Goal: Information Seeking & Learning: Learn about a topic

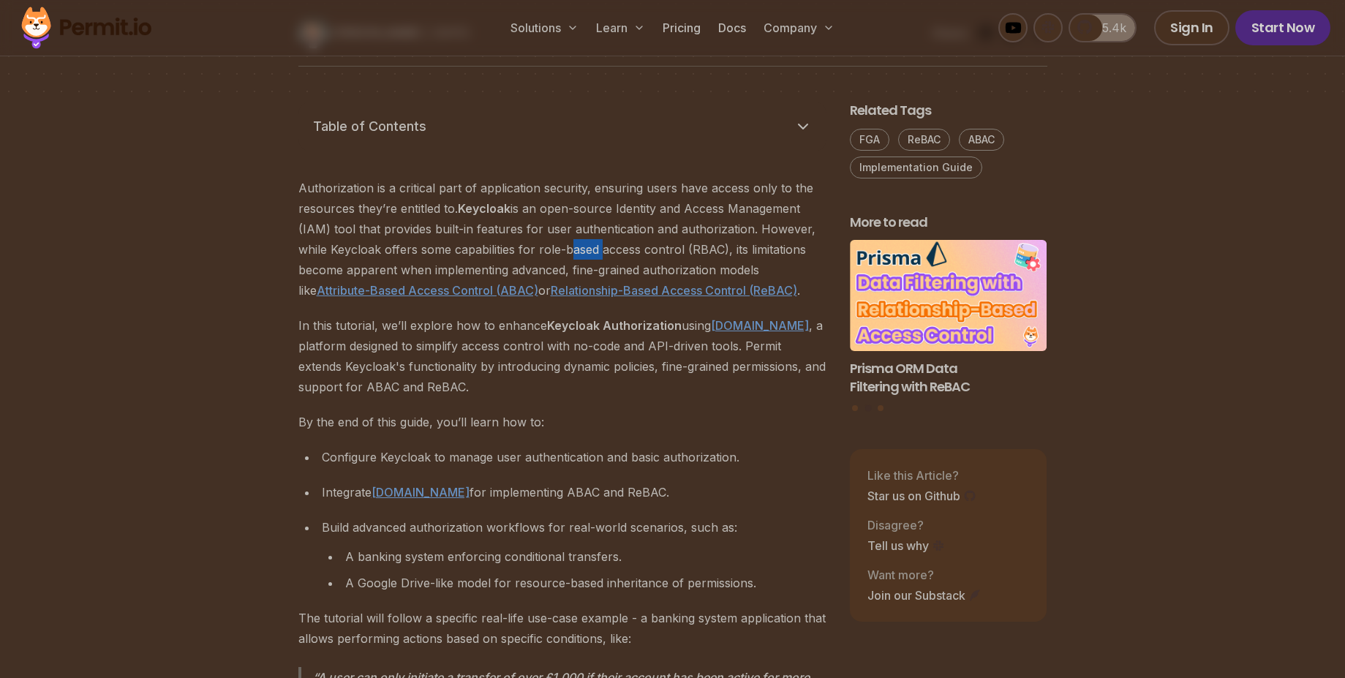
scroll to position [790, 0]
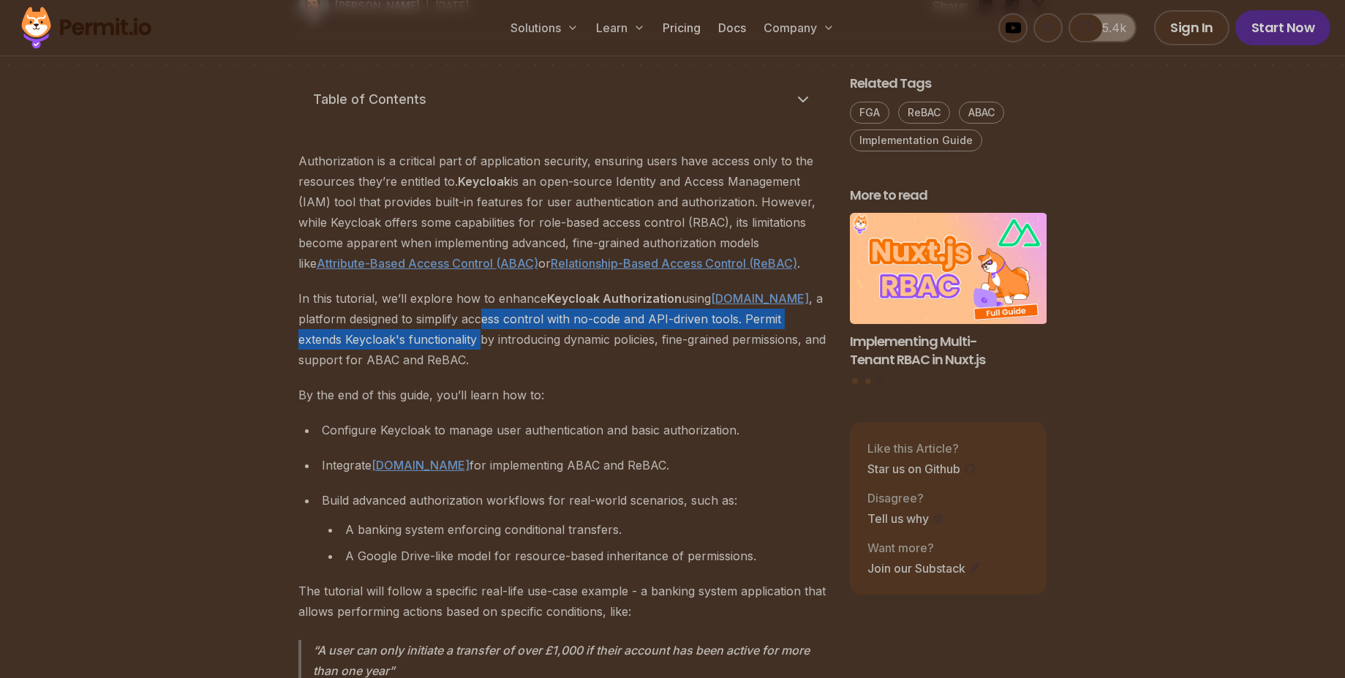
click at [434, 331] on p "In this tutorial, we’ll explore how to enhance Keycloak Authorization using [DO…" at bounding box center [562, 329] width 528 height 82
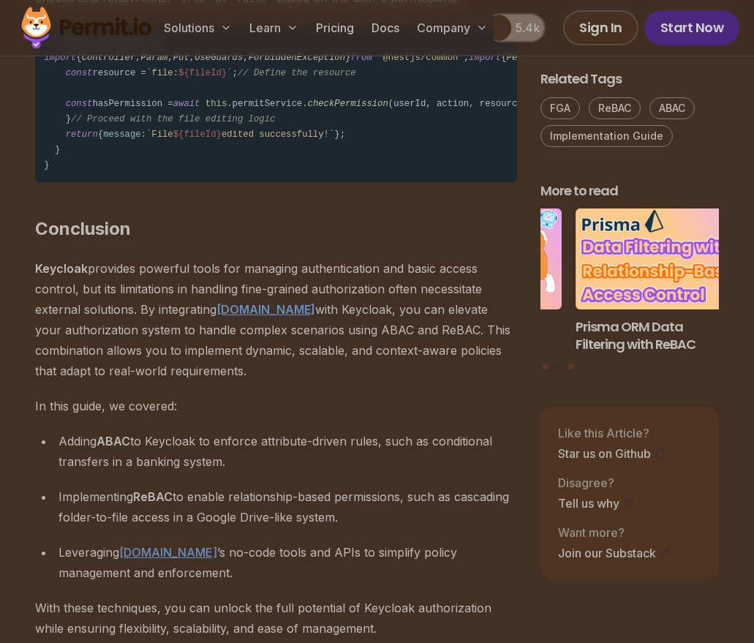
scroll to position [13407, 0]
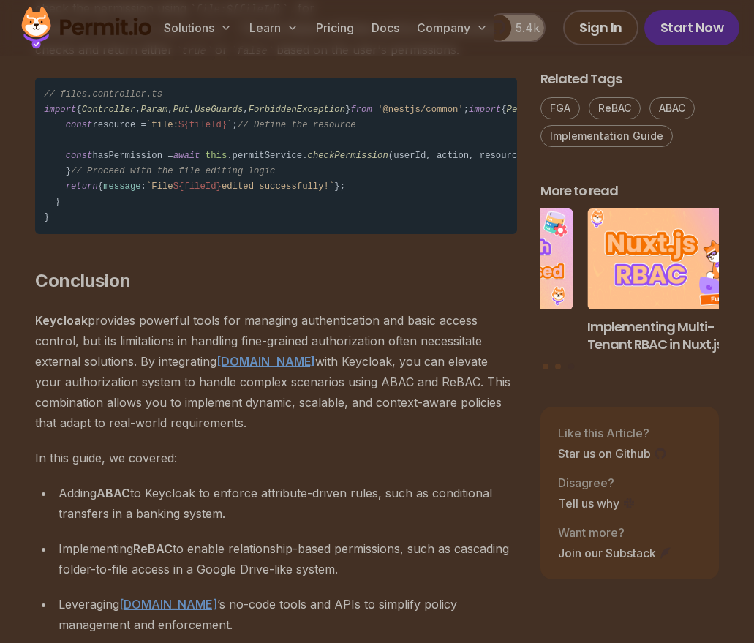
click at [105, 293] on h2 "Conclusion" at bounding box center [276, 252] width 482 height 82
click at [111, 433] on p "Keycloak provides powerful tools for managing authentication and basic access c…" at bounding box center [276, 371] width 482 height 123
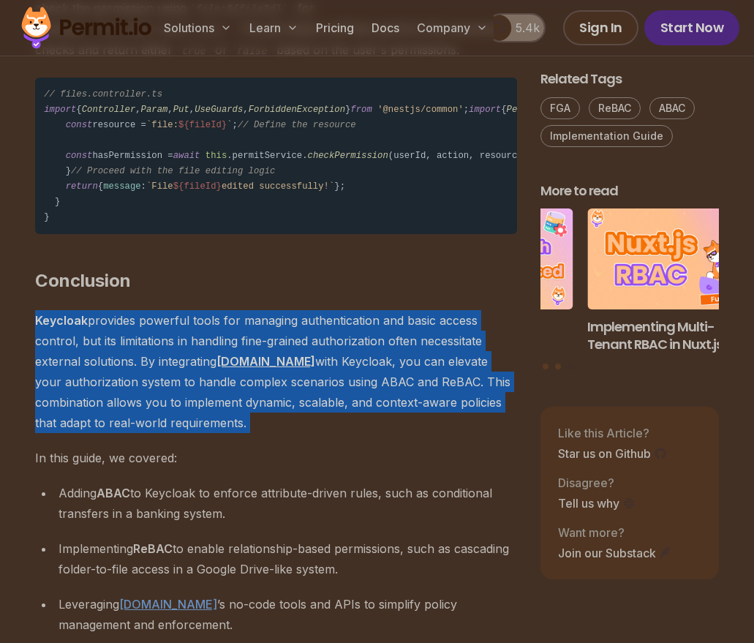
click at [111, 433] on p "Keycloak provides powerful tools for managing authentication and basic access c…" at bounding box center [276, 371] width 482 height 123
click at [130, 433] on p "Keycloak provides powerful tools for managing authentication and basic access c…" at bounding box center [276, 371] width 482 height 123
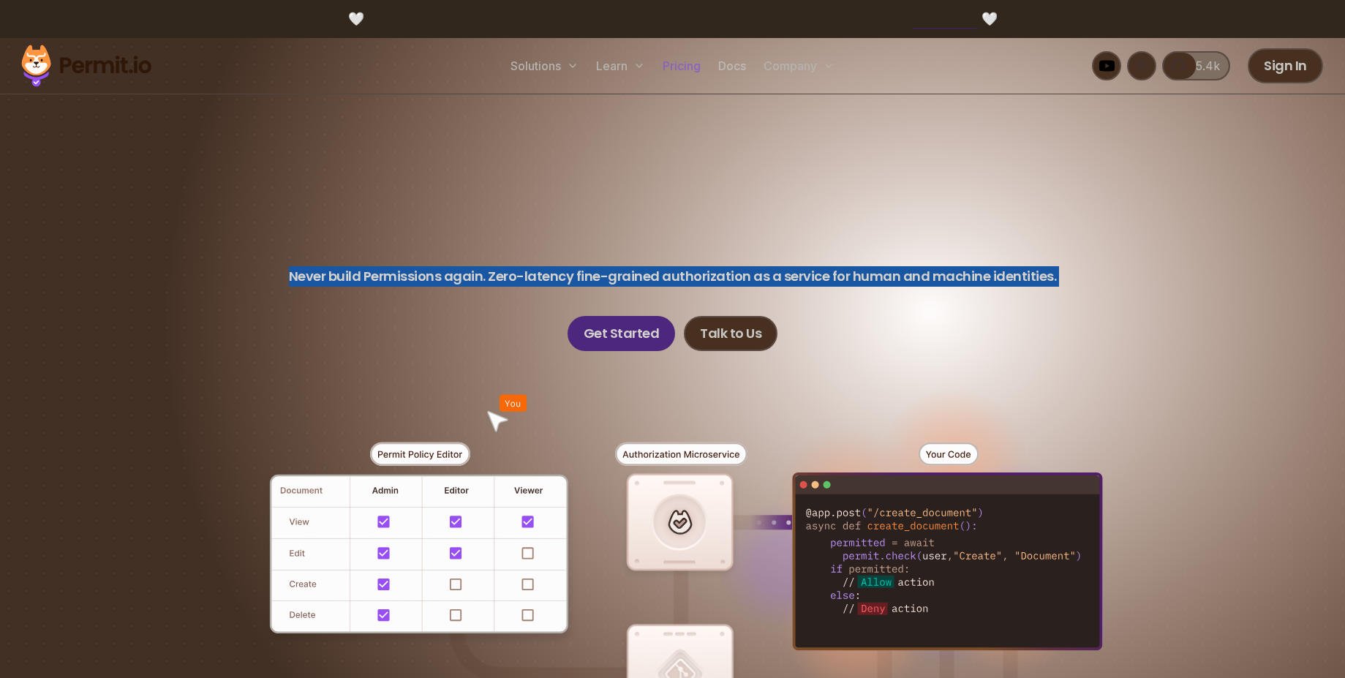
click at [681, 60] on link "Pricing" at bounding box center [682, 65] width 50 height 29
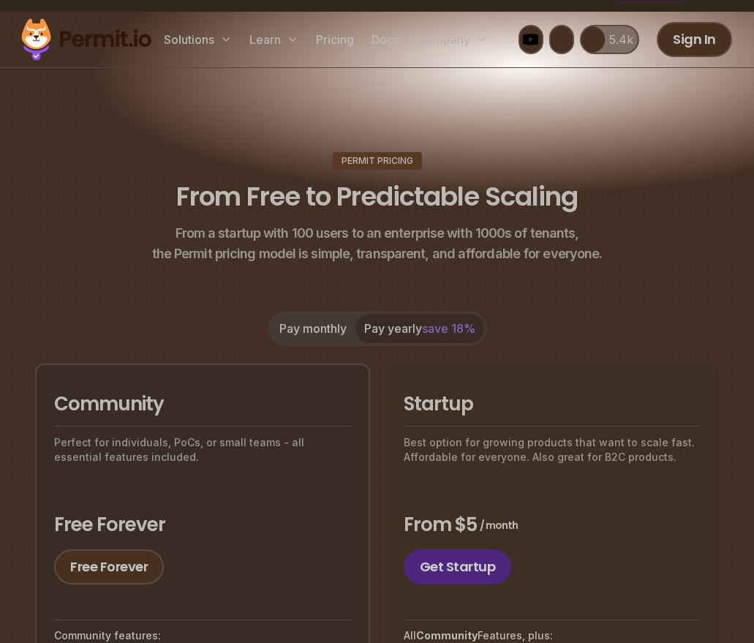
scroll to position [176, 0]
